Goal: Transaction & Acquisition: Purchase product/service

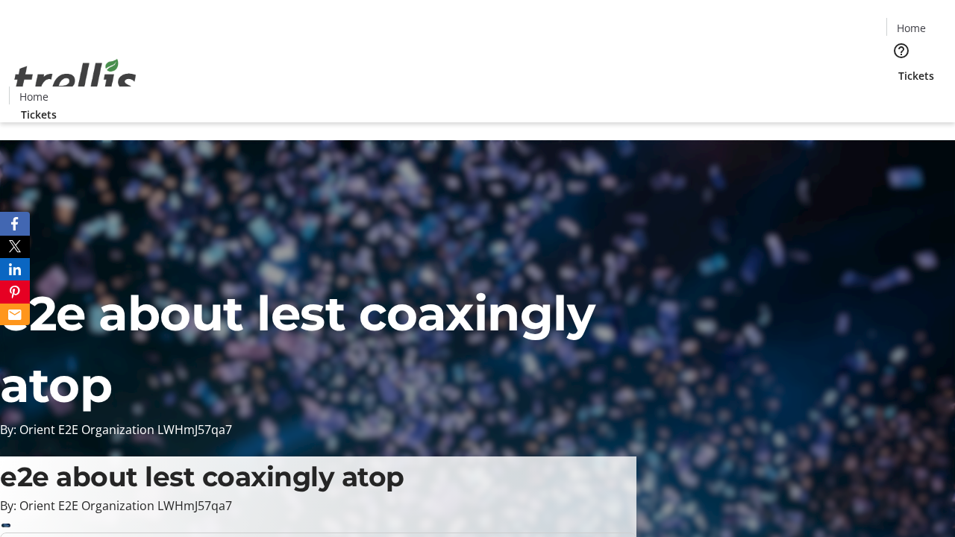
click at [899, 68] on span "Tickets" at bounding box center [917, 76] width 36 height 16
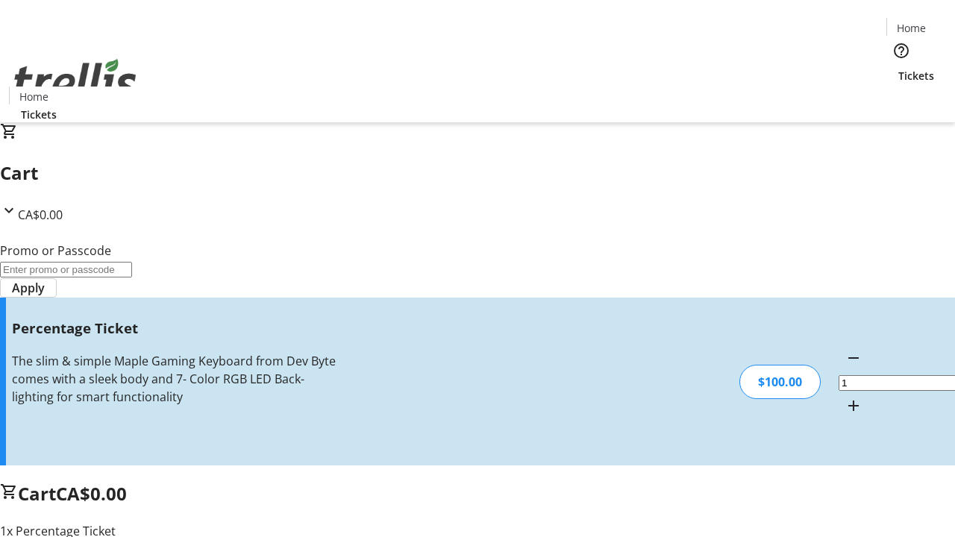
type input "BAR"
